Goal: Task Accomplishment & Management: Use online tool/utility

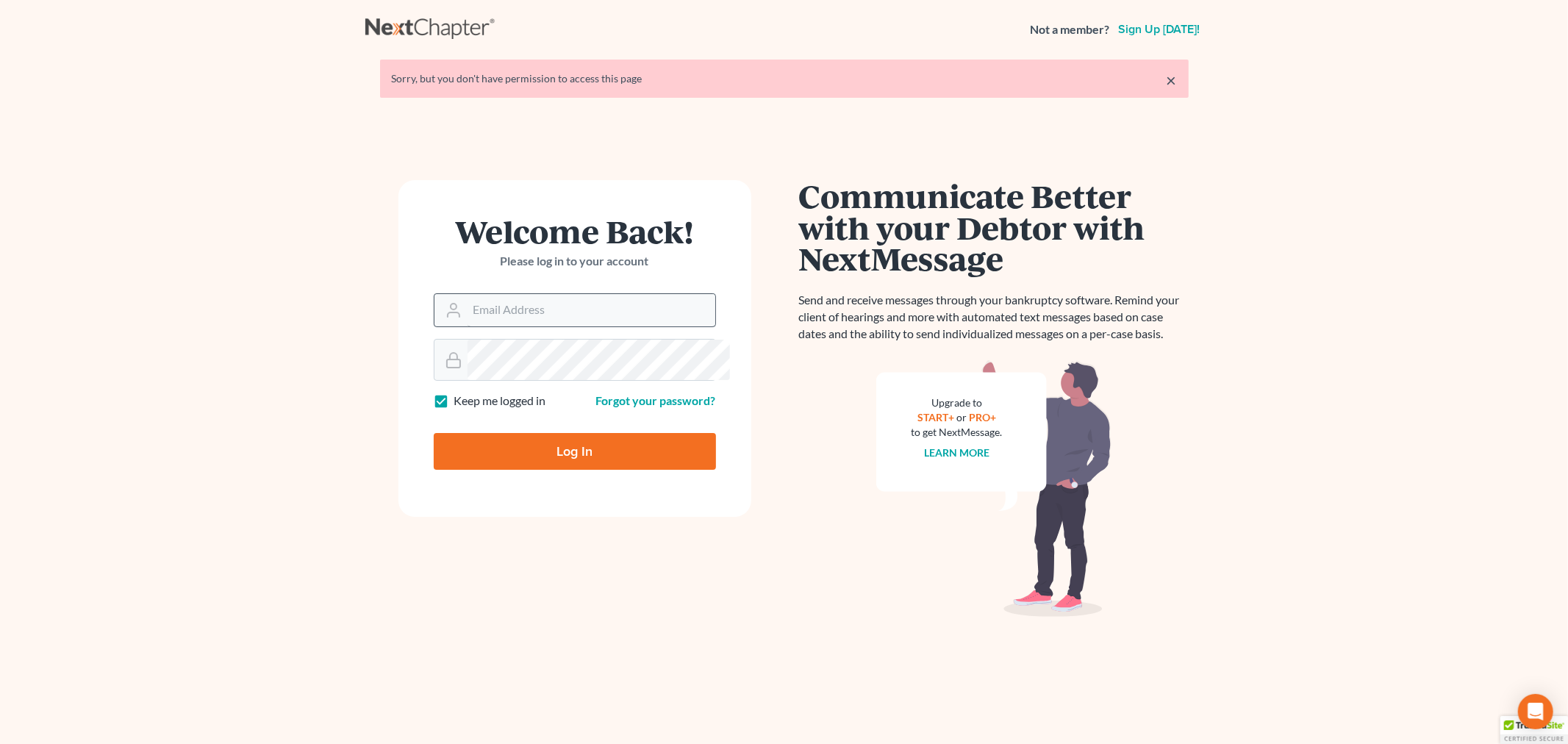
drag, startPoint x: 531, startPoint y: 409, endPoint x: 561, endPoint y: 392, distance: 34.5
click at [561, 392] on form "Welcome Back! Please log in to your account Email Address Password Keep me logg…" at bounding box center [574, 348] width 353 height 337
click at [561, 327] on input "Email Address" at bounding box center [592, 310] width 248 height 32
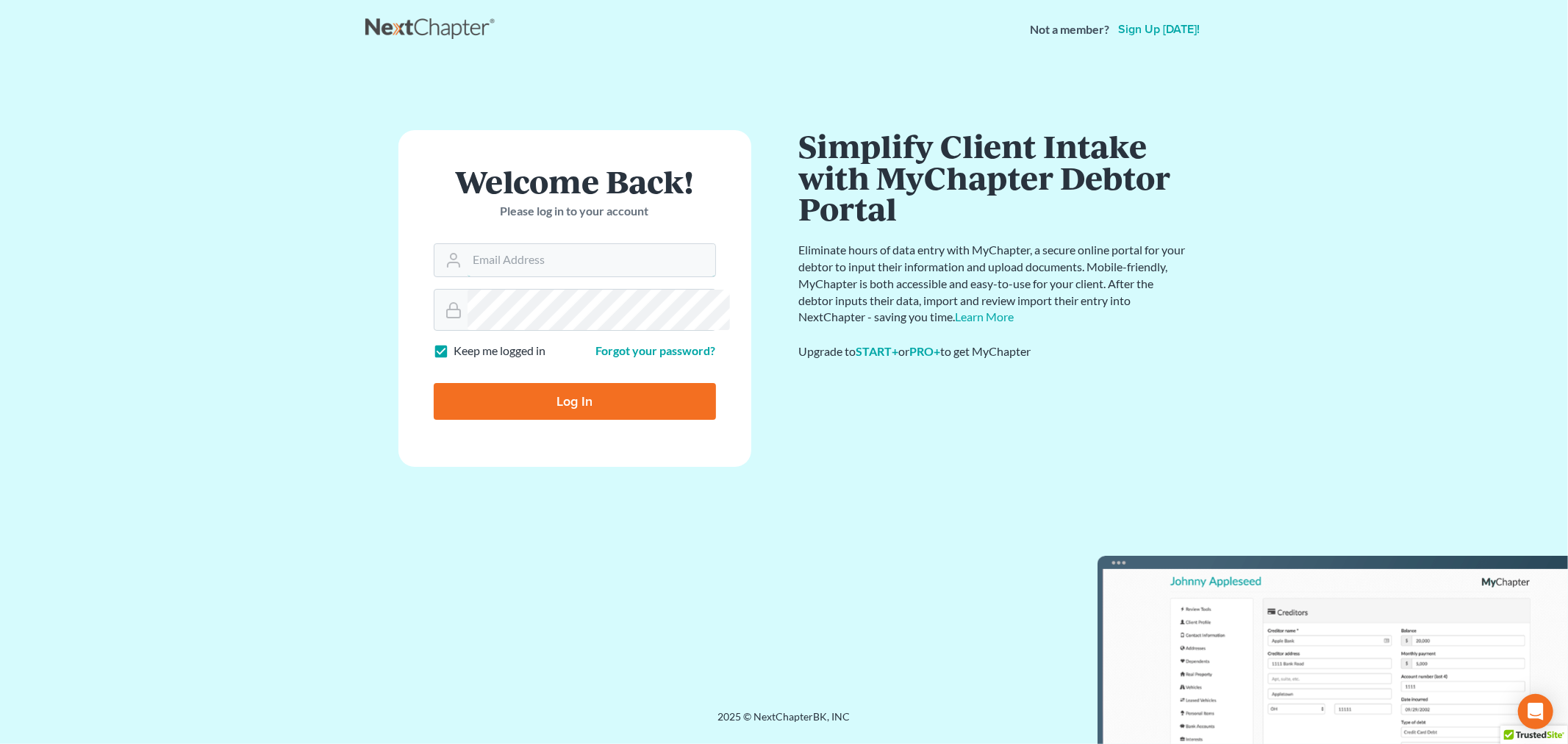
type input "[PERSON_NAME][EMAIL_ADDRESS][DOMAIN_NAME]"
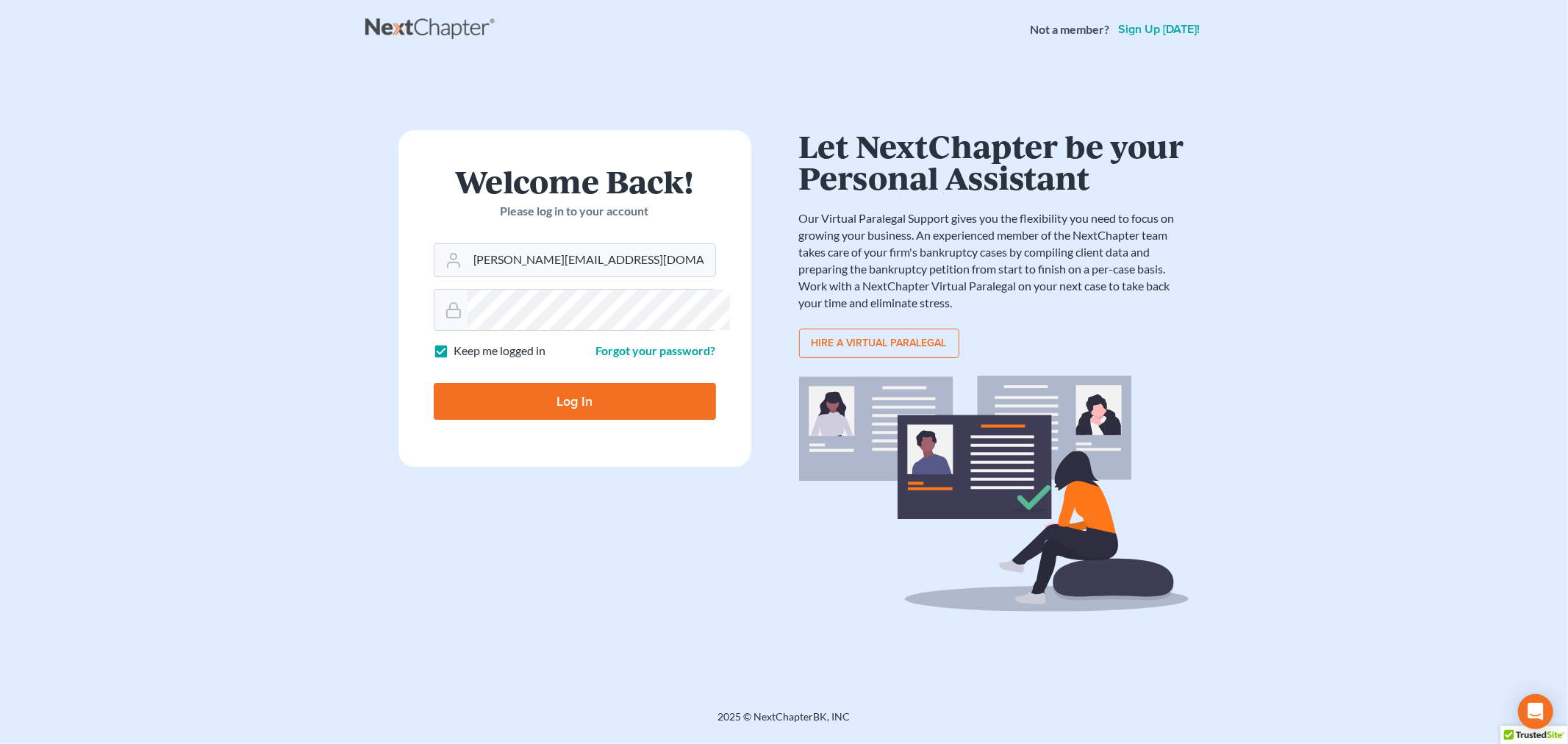
click at [629, 420] on input "Log In" at bounding box center [575, 402] width 282 height 37
type input "Thinking..."
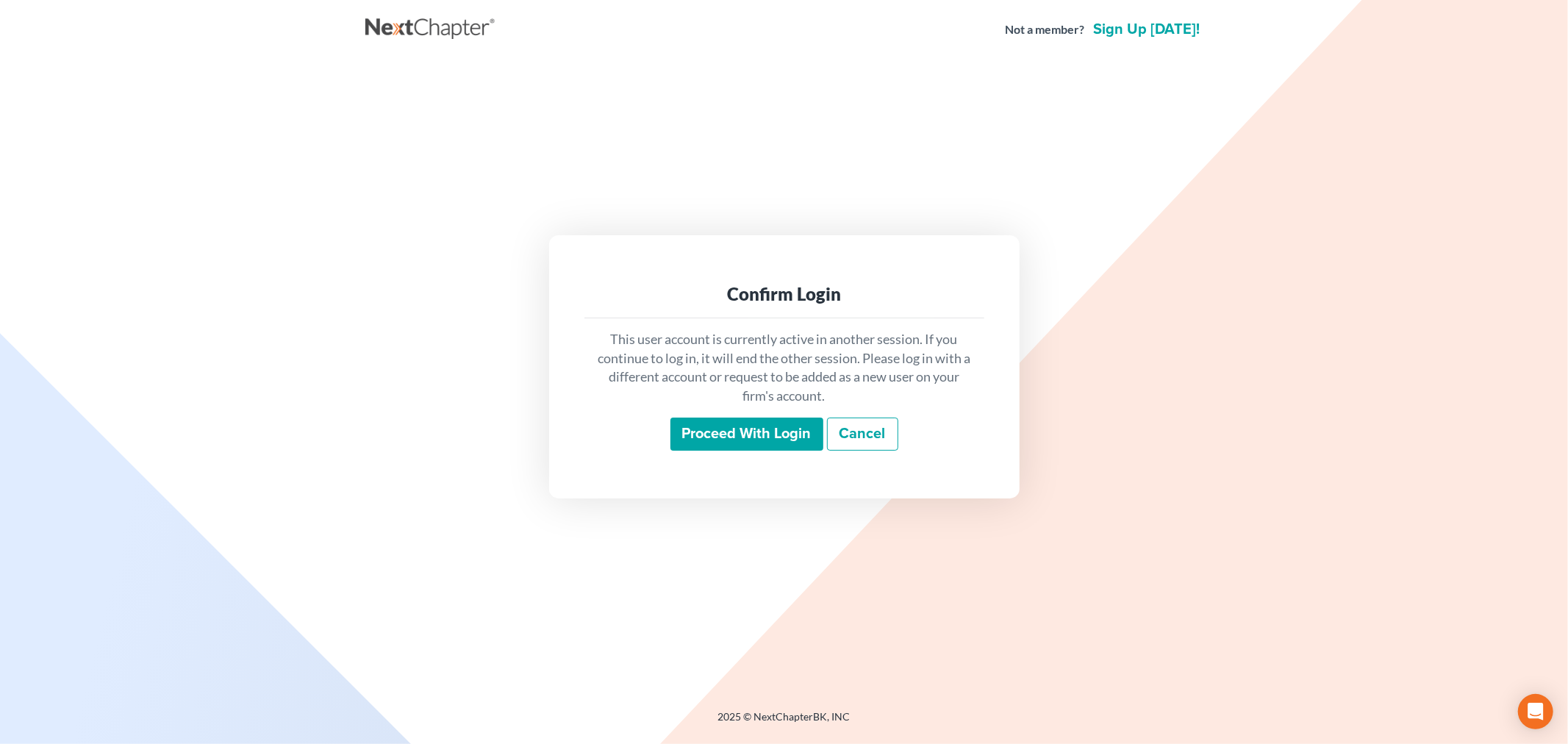
click at [720, 437] on input "Proceed with login" at bounding box center [747, 434] width 153 height 34
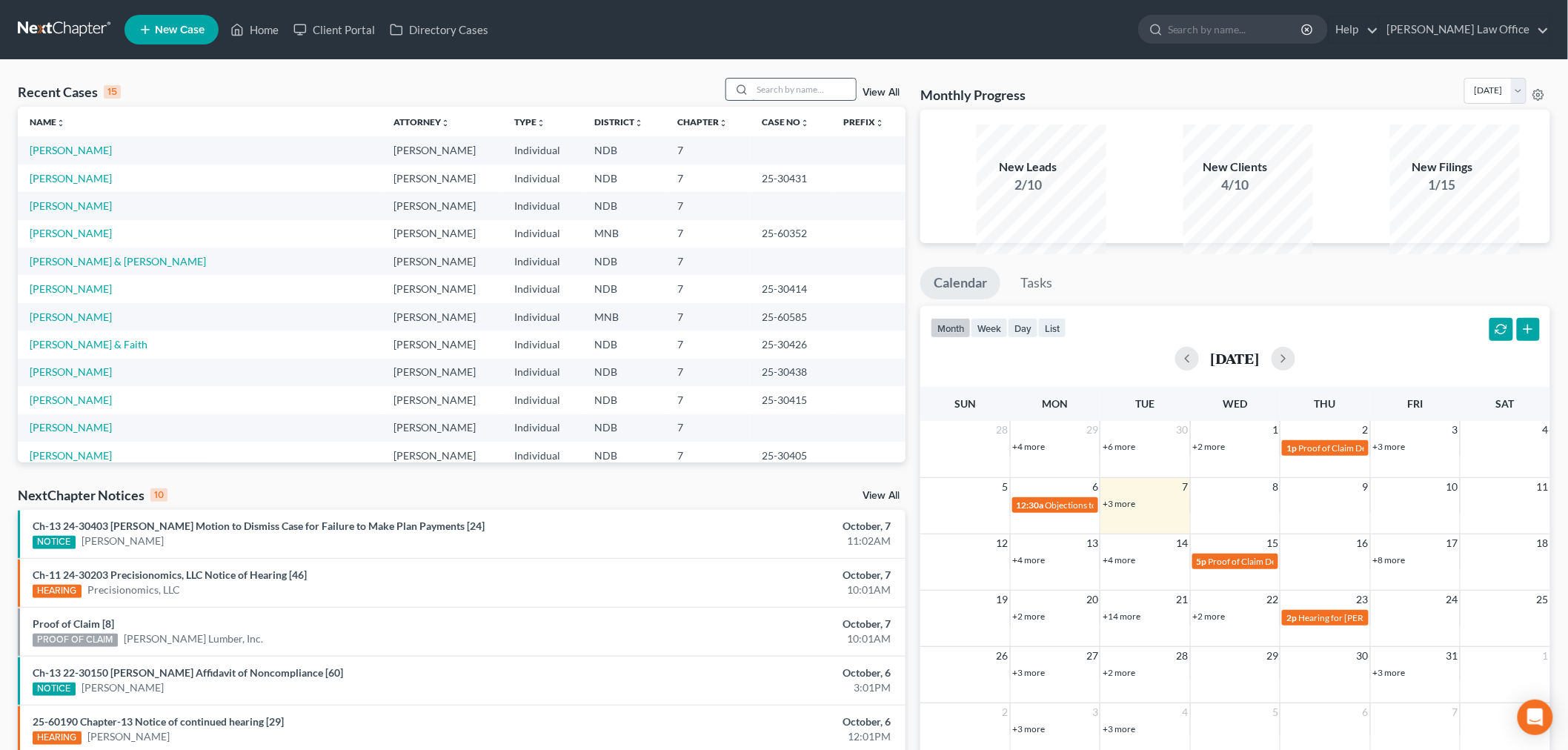
click at [809, 100] on input "search" at bounding box center [804, 89] width 103 height 21
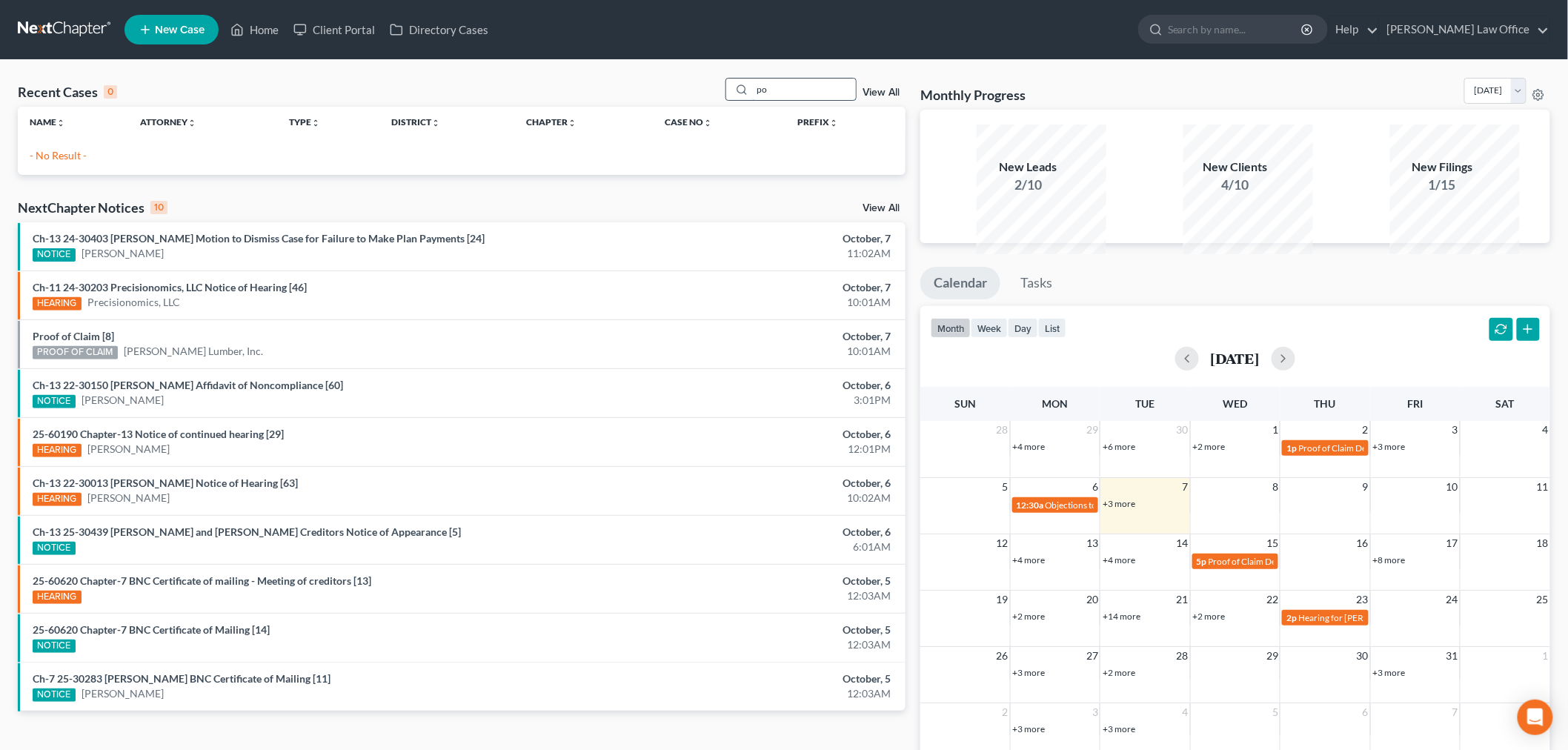
type input "p"
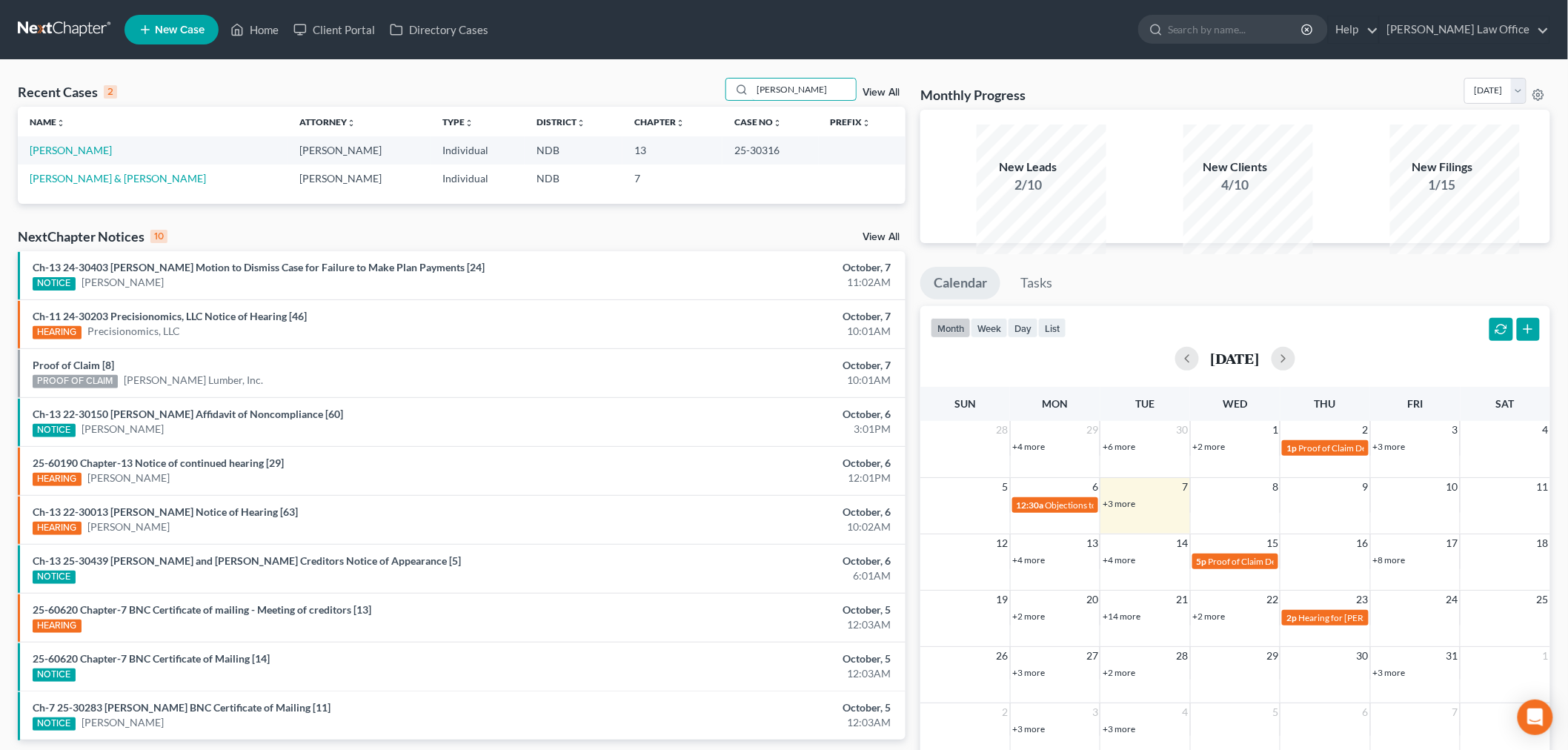
type input "kelly"
